Goal: Book appointment/travel/reservation

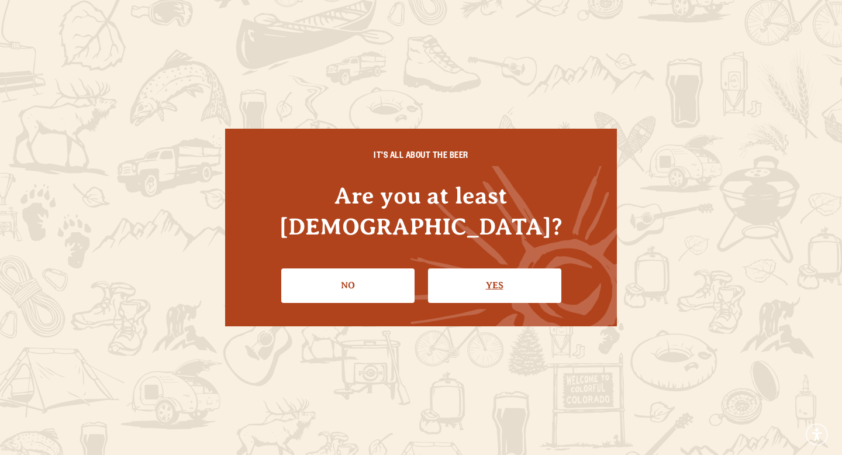
click at [510, 271] on link "Yes" at bounding box center [494, 285] width 133 height 34
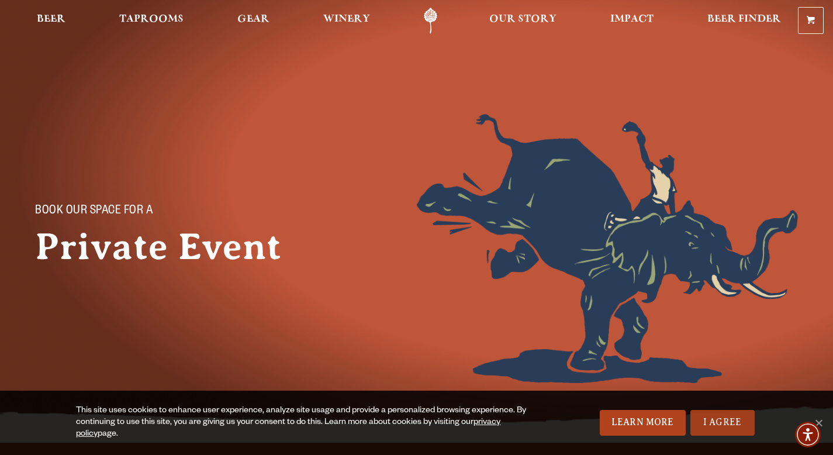
click at [722, 419] on link "I Agree" at bounding box center [723, 423] width 64 height 26
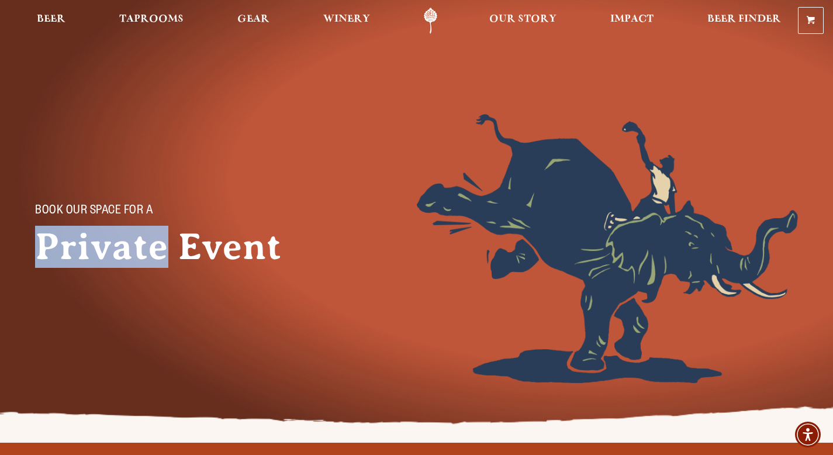
drag, startPoint x: 171, startPoint y: 246, endPoint x: 199, endPoint y: 216, distance: 41.4
click at [187, 213] on div "Book Our Space for a Private Event" at bounding box center [226, 248] width 382 height 269
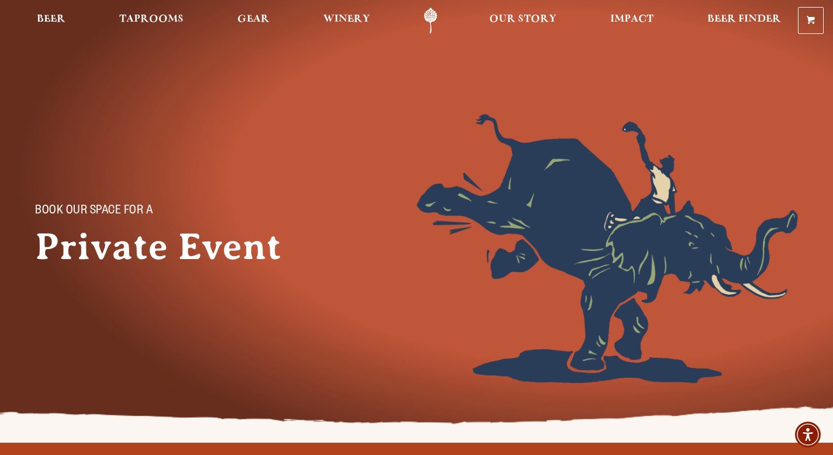
drag, startPoint x: 230, startPoint y: 243, endPoint x: 247, endPoint y: 248, distance: 18.5
click at [231, 243] on h1 "Private Event" at bounding box center [175, 247] width 281 height 42
click at [248, 248] on h1 "Private Event" at bounding box center [175, 247] width 281 height 42
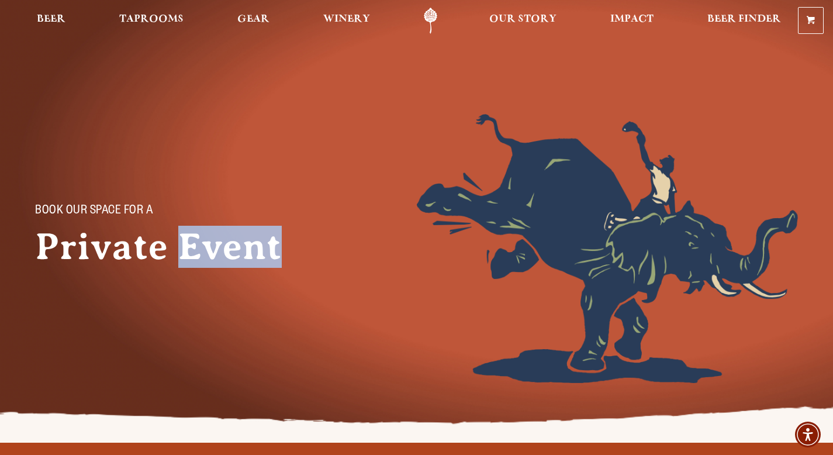
click at [248, 248] on h1 "Private Event" at bounding box center [175, 247] width 281 height 42
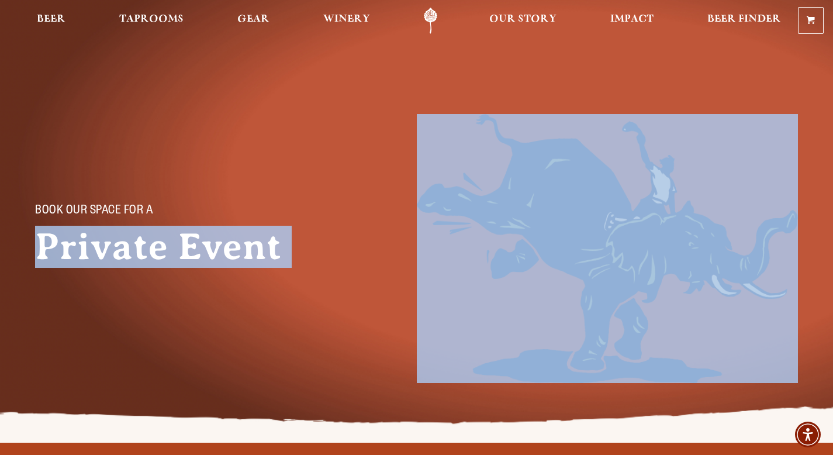
click at [247, 248] on h1 "Private Event" at bounding box center [175, 247] width 281 height 42
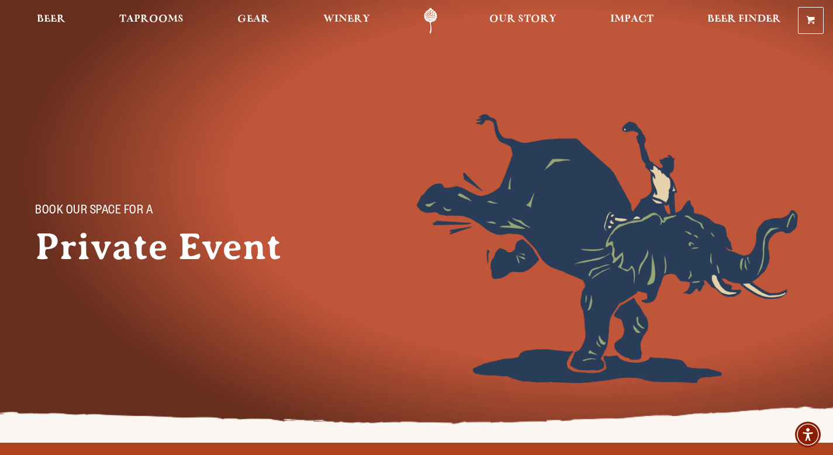
click at [298, 248] on h1 "Private Event" at bounding box center [175, 247] width 281 height 42
click at [114, 205] on p "Book Our Space for a" at bounding box center [163, 212] width 257 height 14
click at [260, 231] on h1 "Private Event" at bounding box center [175, 247] width 281 height 42
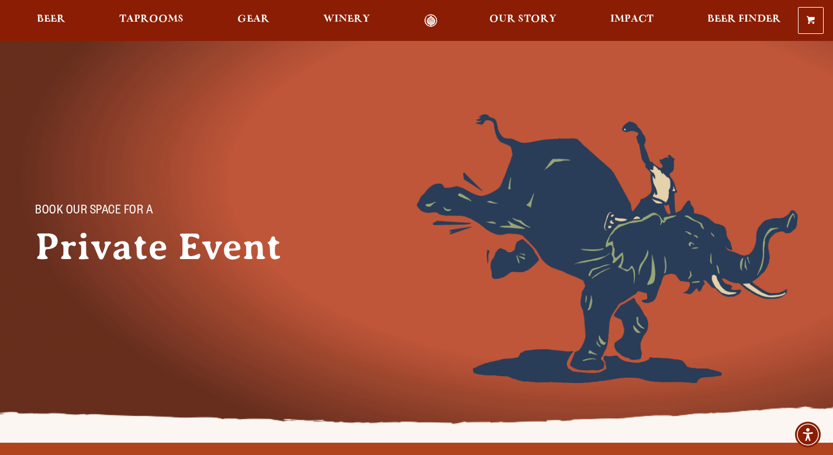
scroll to position [134, 0]
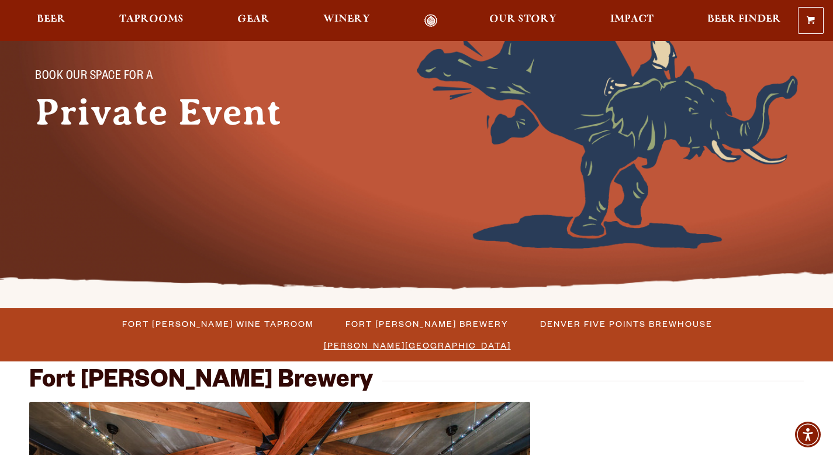
click at [511, 337] on span "[PERSON_NAME][GEOGRAPHIC_DATA]" at bounding box center [417, 345] width 187 height 17
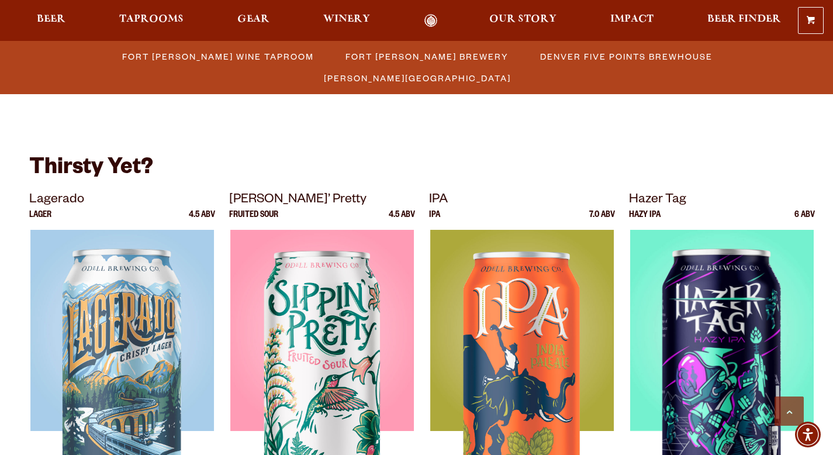
scroll to position [2683, 0]
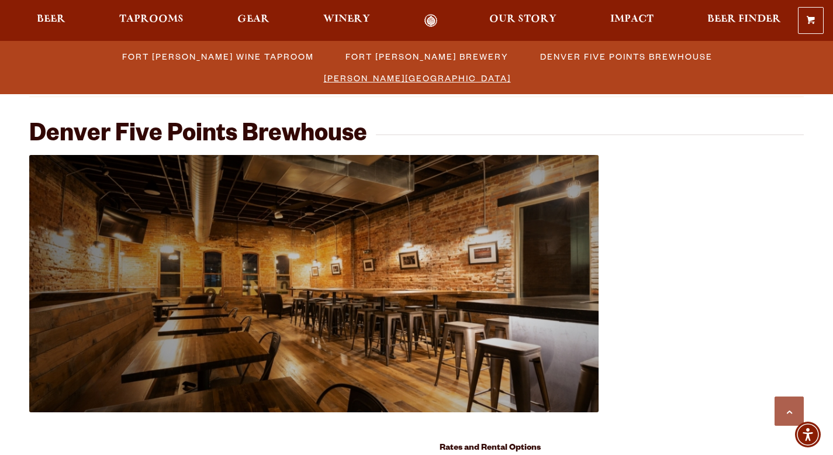
click at [511, 70] on span "[PERSON_NAME][GEOGRAPHIC_DATA]" at bounding box center [417, 78] width 187 height 17
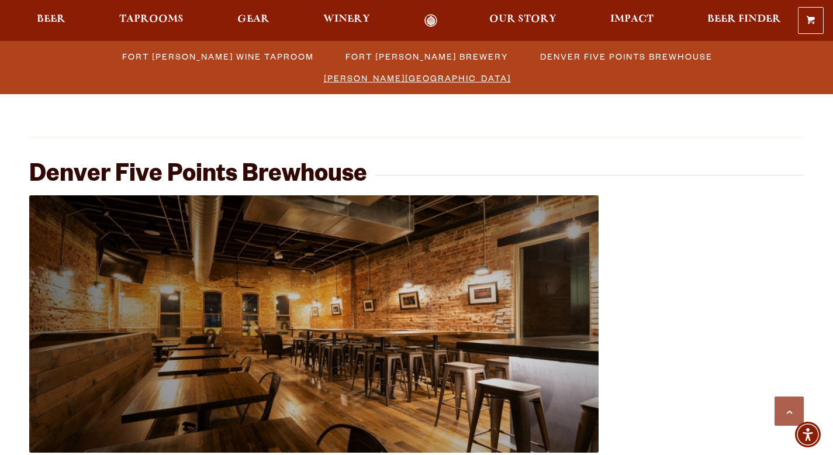
scroll to position [1121, 0]
